Goal: Transaction & Acquisition: Purchase product/service

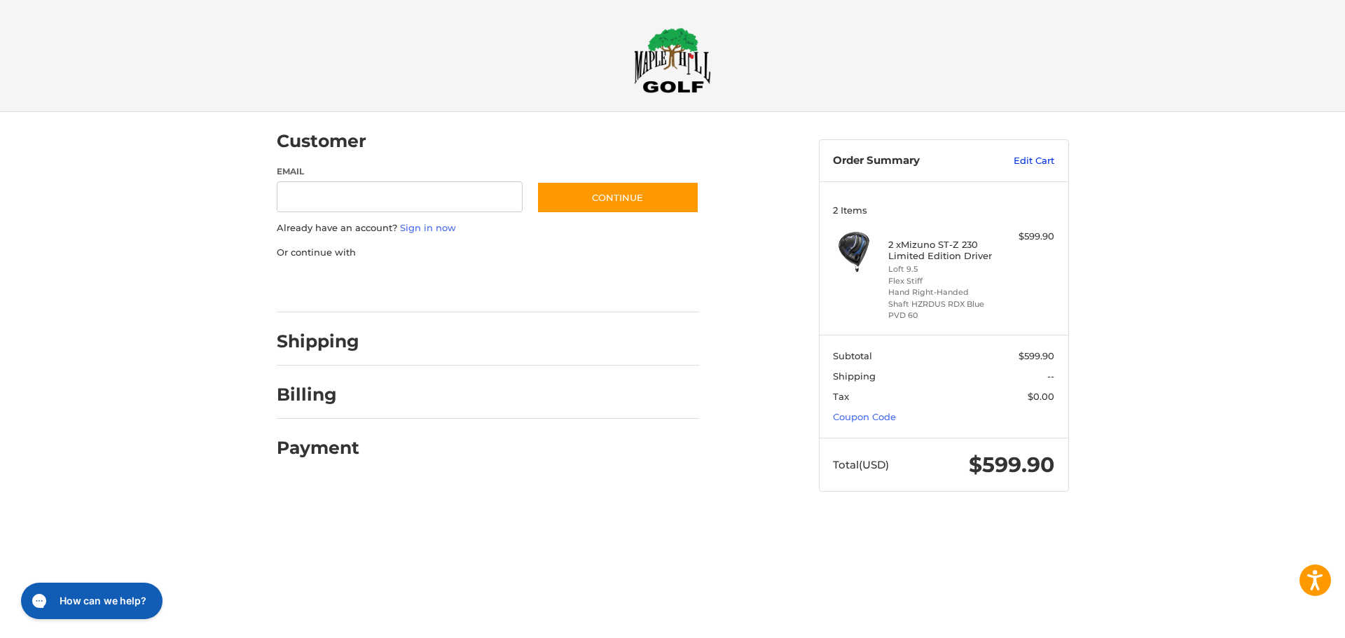
click at [1028, 163] on link "Edit Cart" at bounding box center [1018, 161] width 71 height 14
